Goal: Navigation & Orientation: Find specific page/section

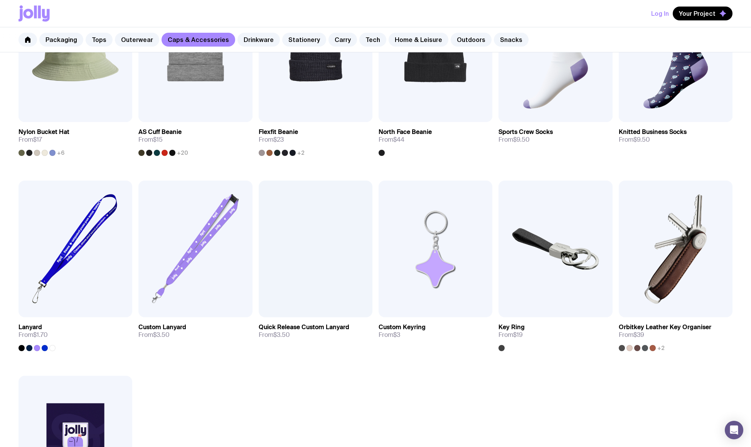
scroll to position [605, 0]
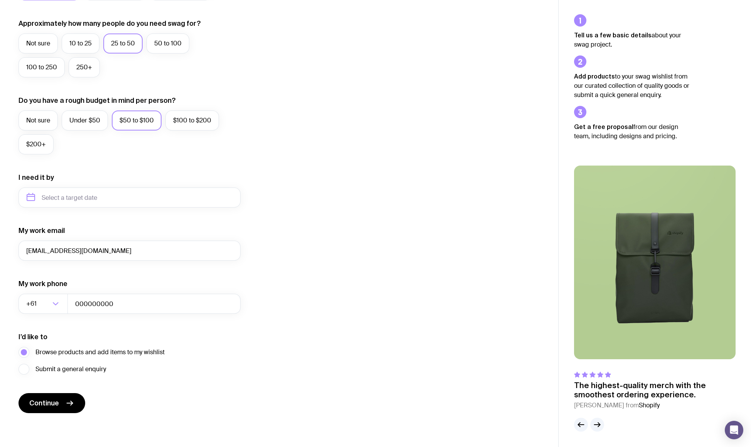
scroll to position [208, 0]
click at [70, 406] on icon "submit" at bounding box center [69, 403] width 9 height 9
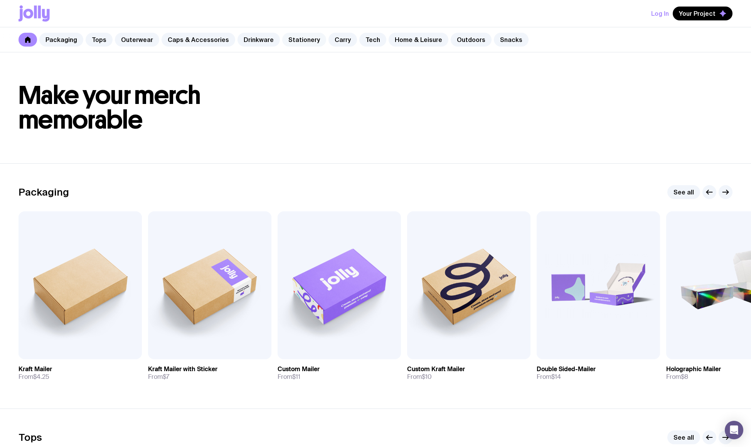
click at [302, 36] on link "Stationery" at bounding box center [304, 40] width 44 height 14
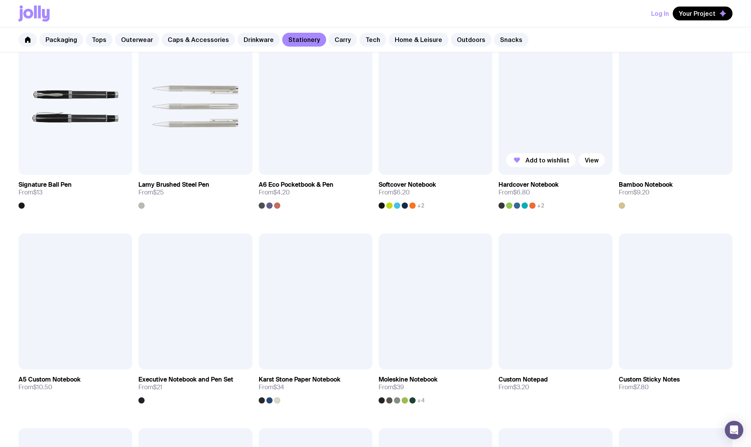
scroll to position [358, 0]
